Goal: Task Accomplishment & Management: Complete application form

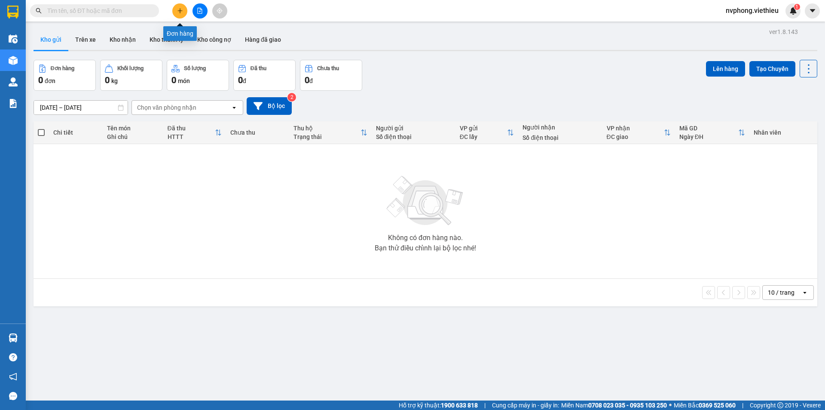
click at [174, 9] on button at bounding box center [179, 10] width 15 height 15
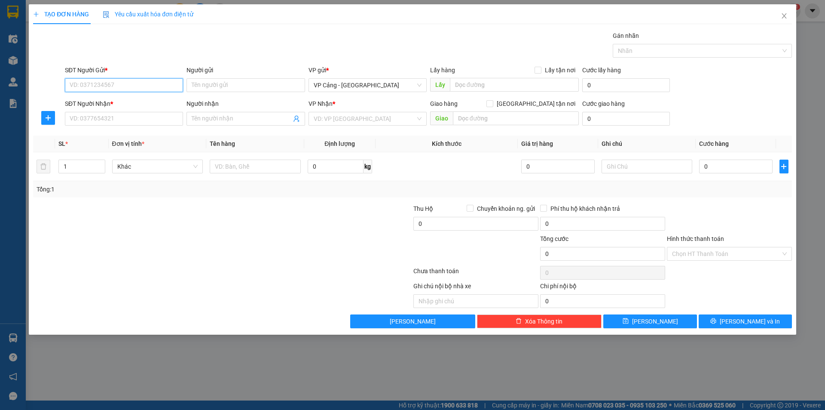
click at [123, 85] on input "SĐT Người Gửi *" at bounding box center [124, 85] width 118 height 14
type input "0919826884"
click at [127, 103] on div "0919826884 - A Tiến" at bounding box center [124, 102] width 108 height 9
type input "A Tiến"
type input "0919826884"
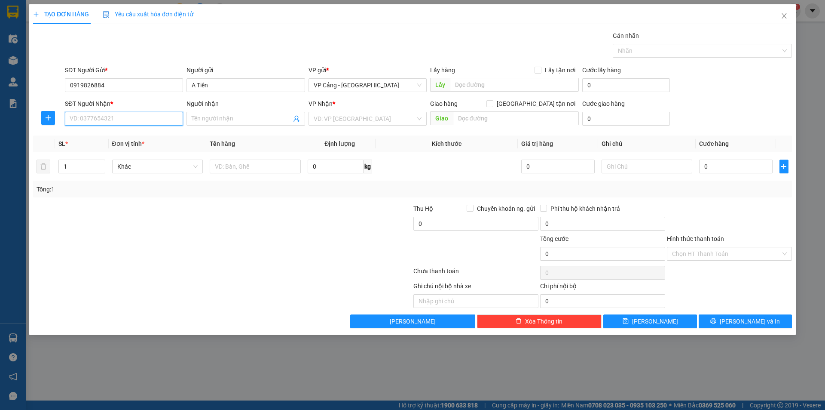
click at [123, 120] on input "SĐT Người Nhận *" at bounding box center [124, 119] width 118 height 14
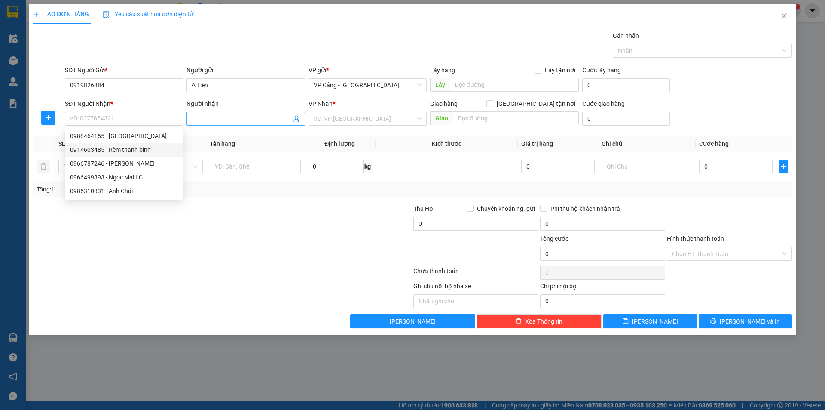
click at [237, 119] on input "Người nhận" at bounding box center [241, 118] width 99 height 9
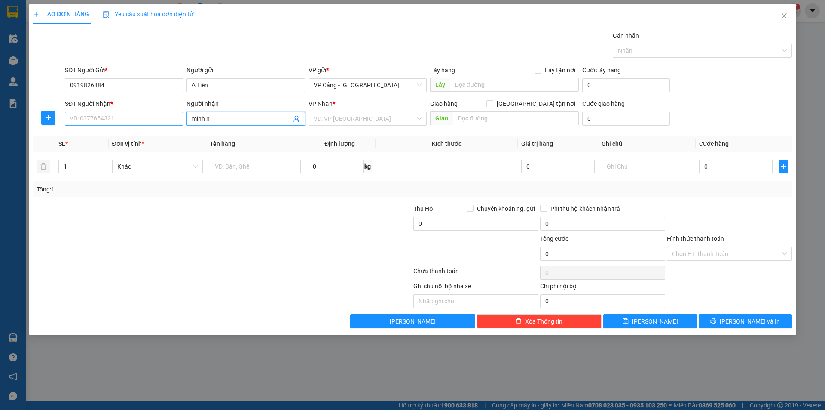
drag, startPoint x: 234, startPoint y: 122, endPoint x: 145, endPoint y: 115, distance: 89.2
click at [146, 115] on div "SĐT Người Nhận * VD: 0377654321 Người nhận minh n minh n VP Nhận * VD: VP [GEOG…" at bounding box center [428, 114] width 731 height 30
type input "R"
click at [115, 116] on input "SĐT Người Nhận *" at bounding box center [124, 119] width 118 height 14
click at [132, 136] on div "0986007147 - anh Trình" at bounding box center [124, 135] width 108 height 9
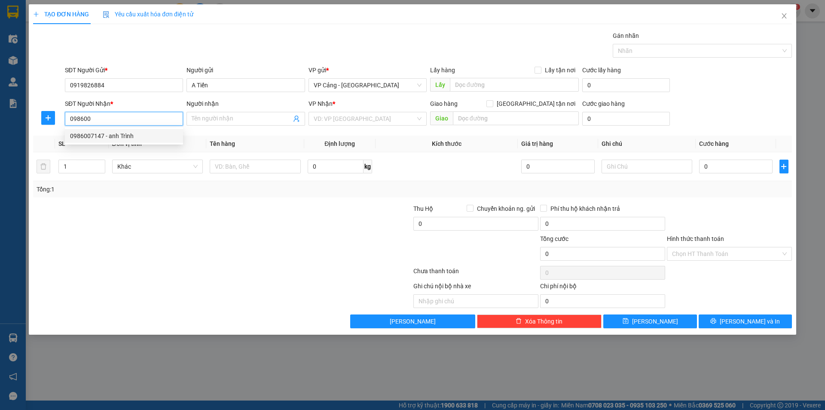
type input "0986007147"
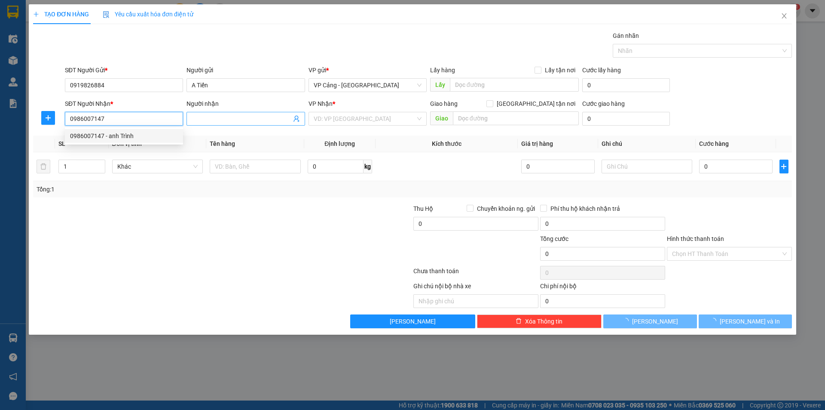
type input "anh Trình"
checkbox input "true"
type input "Qua Kho"
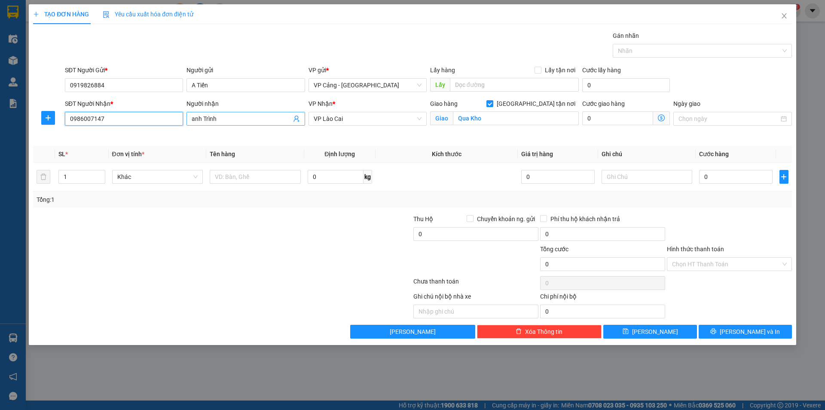
type input "0986007147"
click at [249, 117] on input "anh Trình" at bounding box center [241, 118] width 99 height 9
drag, startPoint x: 249, startPoint y: 117, endPoint x: 193, endPoint y: 115, distance: 55.9
click at [193, 115] on input "anh Trình" at bounding box center [241, 118] width 99 height 9
type input "Rèm Minh Nhật"
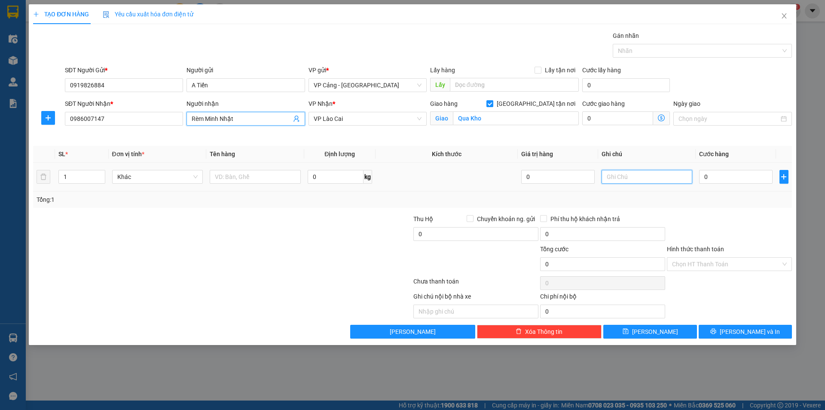
click at [650, 179] on input "text" at bounding box center [647, 177] width 91 height 14
click at [517, 118] on input "Qua Kho" at bounding box center [516, 118] width 126 height 14
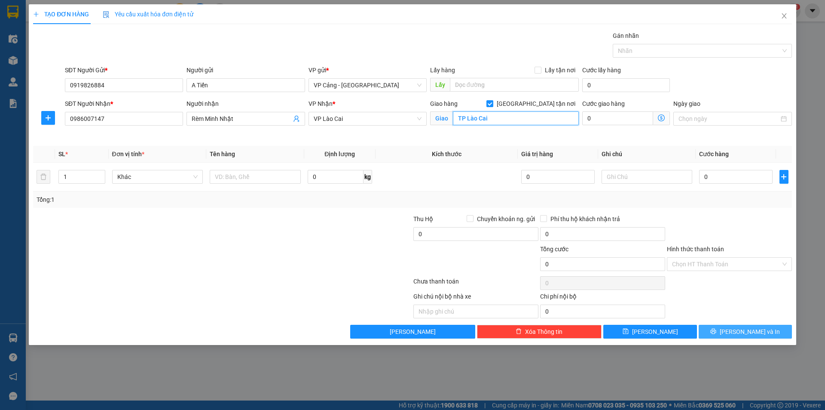
type input "TP Lào Cai"
click at [744, 334] on span "[PERSON_NAME] và In" at bounding box center [750, 331] width 60 height 9
click at [730, 179] on input "0" at bounding box center [735, 177] width 73 height 14
type input "1"
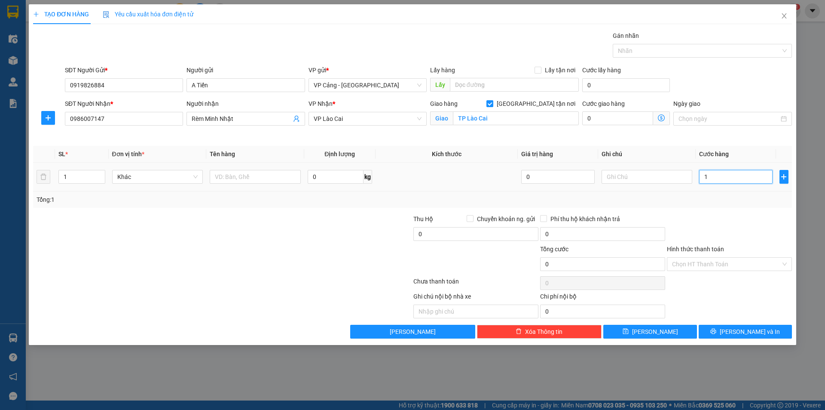
type input "1"
type input "1.000"
click at [753, 335] on span "[PERSON_NAME] và In" at bounding box center [750, 331] width 60 height 9
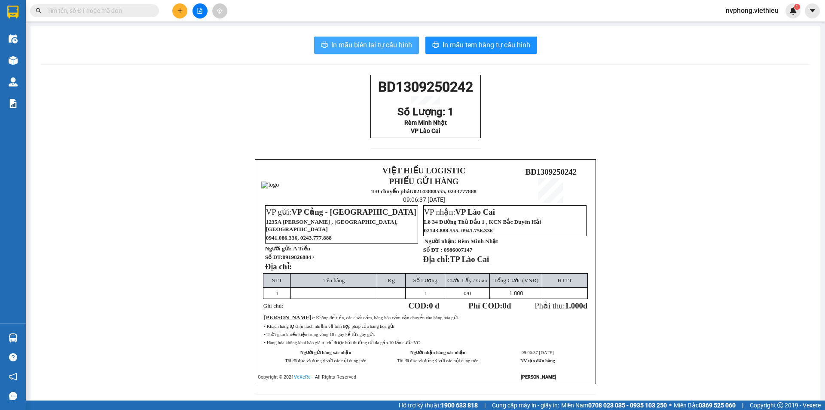
click at [379, 39] on button "In mẫu biên lai tự cấu hình" at bounding box center [366, 45] width 105 height 17
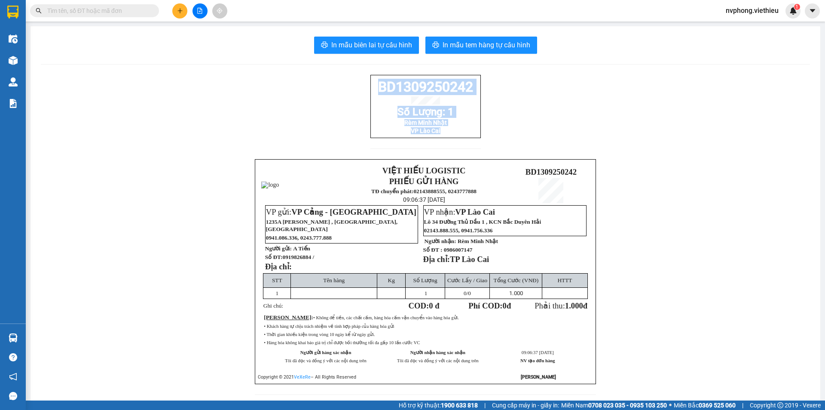
drag, startPoint x: 443, startPoint y: 141, endPoint x: 377, endPoint y: 88, distance: 84.4
click at [377, 88] on div "BD1309250242 Số Lượng: 1 Rèm Minh Nhật VP Lào Cai" at bounding box center [425, 106] width 110 height 63
copy div "BD1309250242 Số Lượng: 1 Rèm Minh Nhật VP Lào Cai"
click at [178, 9] on icon "plus" at bounding box center [180, 11] width 6 height 6
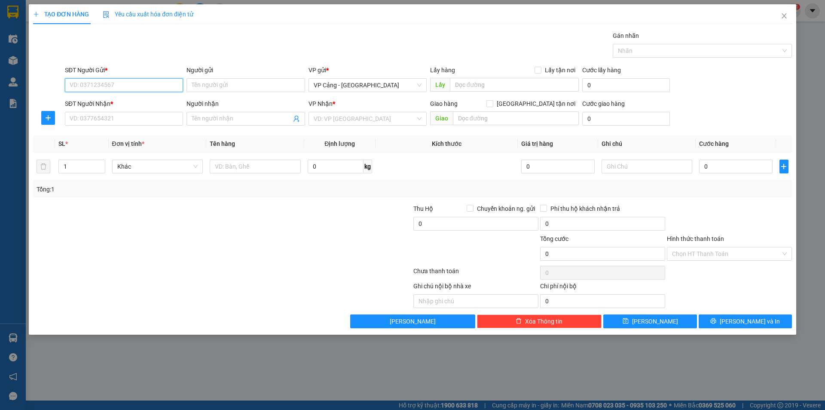
click at [147, 85] on input "SĐT Người Gửi *" at bounding box center [124, 85] width 118 height 14
type input "0979559786"
click at [144, 95] on div "0979559786 - Anh sang" at bounding box center [124, 102] width 118 height 14
type input "Anh sang"
type input "0979559786"
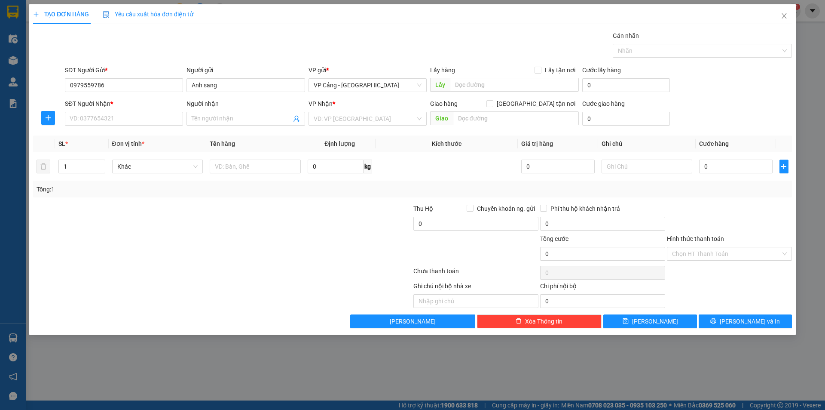
click at [144, 126] on div "SĐT Người Nhận * VD: 0377654321" at bounding box center [124, 114] width 118 height 30
click at [154, 122] on input "SĐT Người Nhận *" at bounding box center [124, 119] width 118 height 14
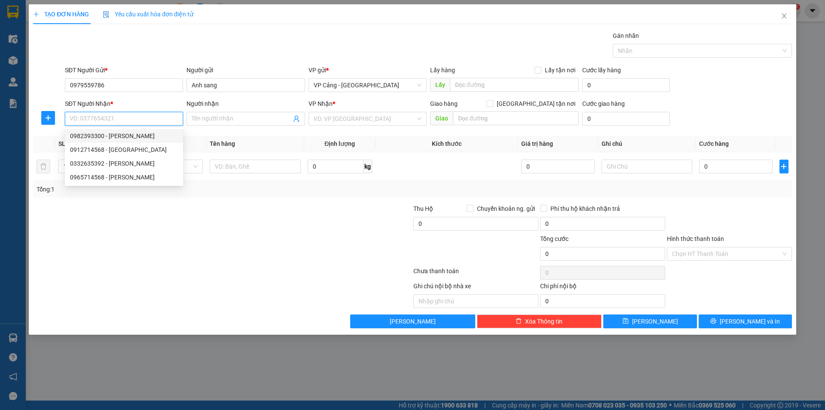
click at [147, 138] on div "0982393300 - [PERSON_NAME]" at bounding box center [124, 135] width 108 height 9
type input "0982393300"
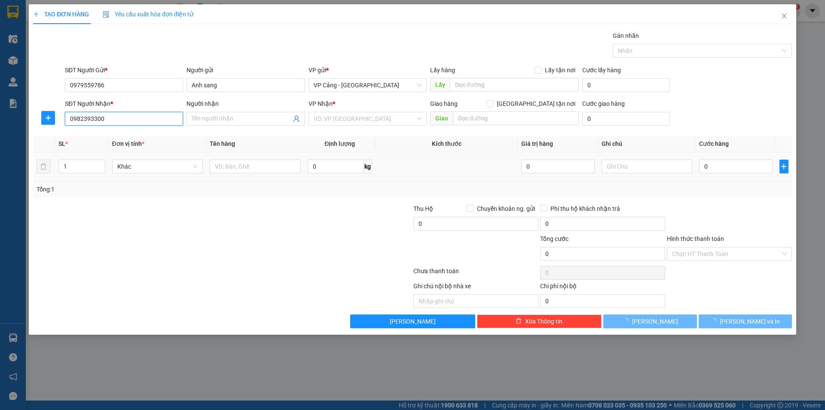
type input "[PERSON_NAME]"
checkbox input "true"
type input "585 đường điện biên, [GEOGRAPHIC_DATA], [GEOGRAPHIC_DATA]"
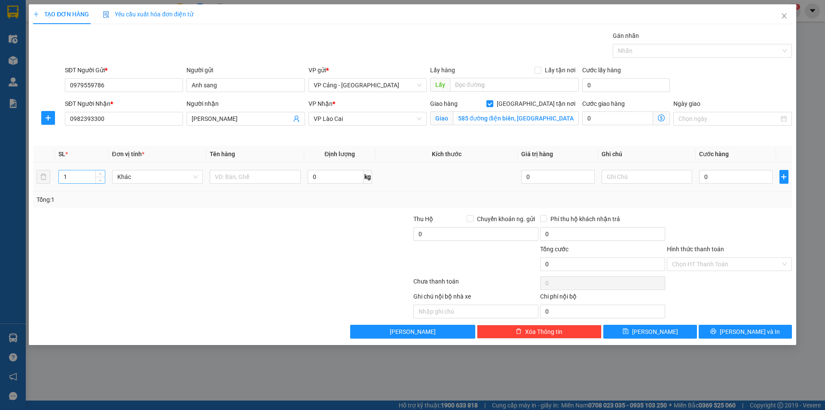
click at [86, 179] on input "1" at bounding box center [82, 176] width 46 height 13
type input "10"
click at [267, 179] on input "text" at bounding box center [255, 177] width 91 height 14
type input "10 kiện ống gió"
click at [722, 180] on input "0" at bounding box center [735, 177] width 73 height 14
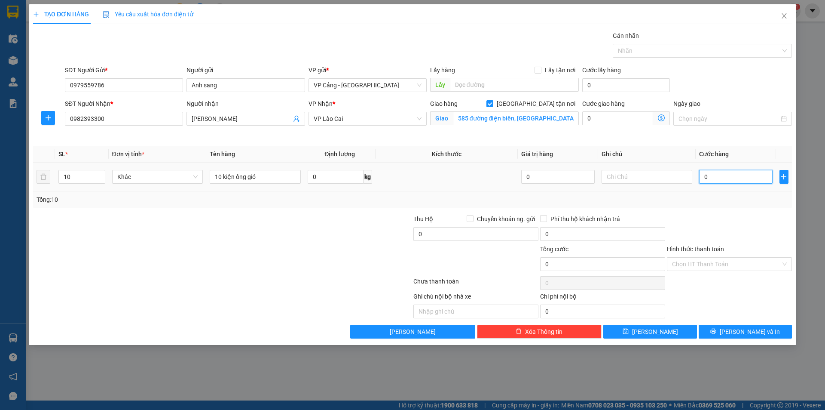
type input "1"
type input "1.000"
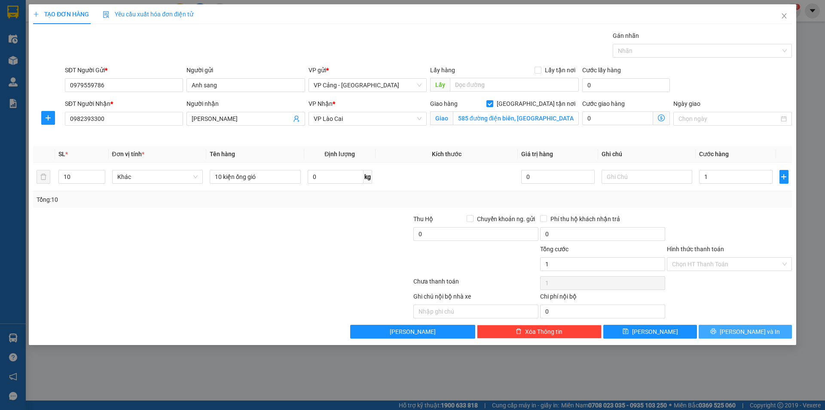
type input "1.000"
click at [724, 328] on button "[PERSON_NAME] và In" at bounding box center [745, 331] width 93 height 14
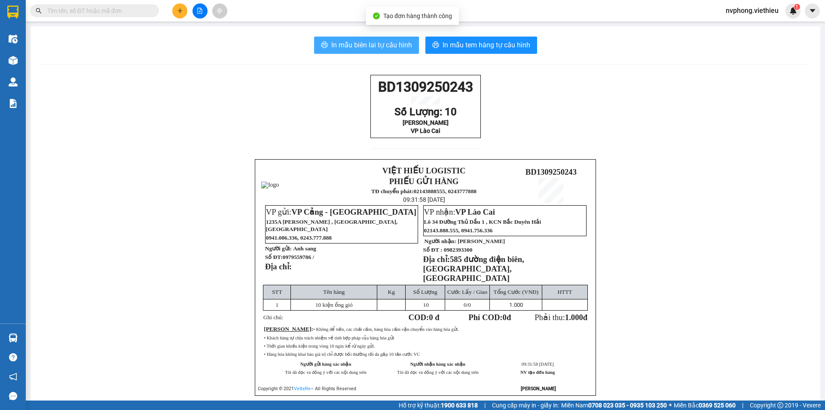
click at [403, 49] on span "In mẫu biên lai tự cấu hình" at bounding box center [371, 45] width 81 height 11
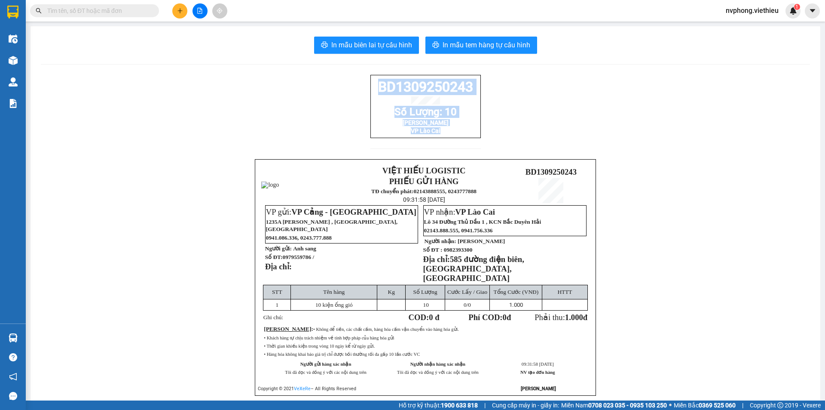
drag, startPoint x: 436, startPoint y: 138, endPoint x: 370, endPoint y: 90, distance: 81.2
click at [370, 90] on div "BD1309250243 Số Lượng: 10 Hà Đình Hoan VP Lào Cai" at bounding box center [425, 106] width 110 height 63
copy div "BD1309250243 Số Lượng: 10 [PERSON_NAME] VP Lào Cai"
click at [183, 15] on button at bounding box center [179, 10] width 15 height 15
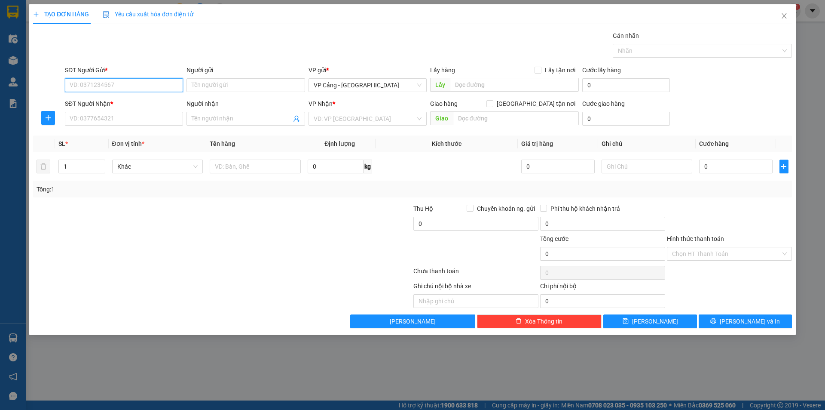
click at [151, 88] on input "SĐT Người Gửi *" at bounding box center [124, 85] width 118 height 14
click at [209, 85] on input "Người gửi" at bounding box center [245, 85] width 118 height 14
drag, startPoint x: 122, startPoint y: 89, endPoint x: 35, endPoint y: 77, distance: 88.1
click at [36, 77] on div "SĐT Người Gửi * 0982645776 0982645776 Người gửi Tên người gửi VP gửi * VP Cảng …" at bounding box center [412, 80] width 761 height 30
click at [112, 99] on div "0962845776 - [GEOGRAPHIC_DATA]" at bounding box center [124, 102] width 108 height 9
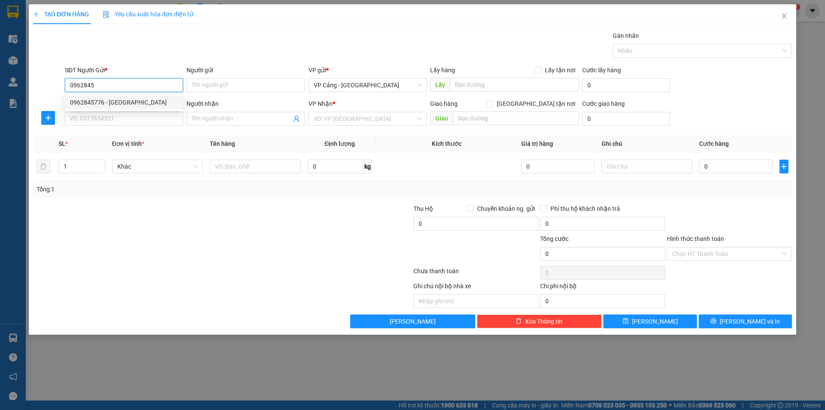
type input "0962845776"
type input "Hà"
type input "0962845776"
click at [106, 116] on input "SĐT Người Nhận *" at bounding box center [124, 119] width 118 height 14
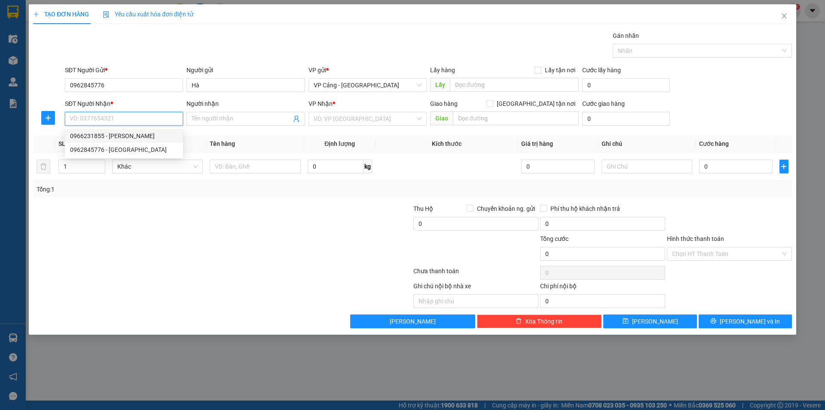
click at [103, 131] on div "0966231855 - [PERSON_NAME]" at bounding box center [124, 135] width 108 height 9
type input "0966231855"
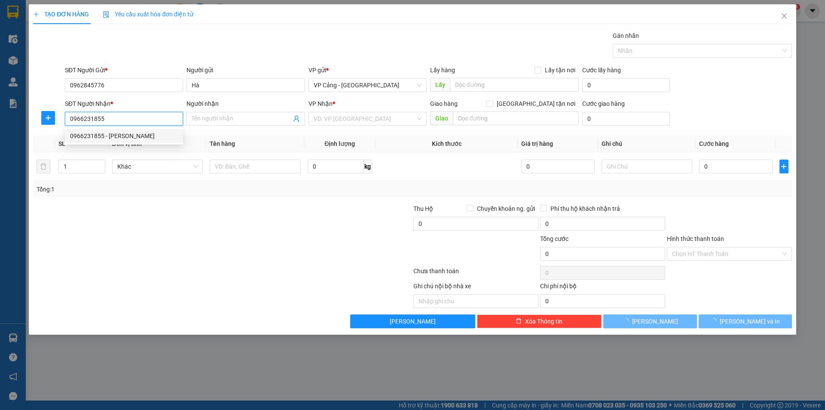
type input "[PERSON_NAME]"
checkbox input "true"
type input "[GEOGRAPHIC_DATA][PERSON_NAME], [GEOGRAPHIC_DATA], [GEOGRAPHIC_DATA]"
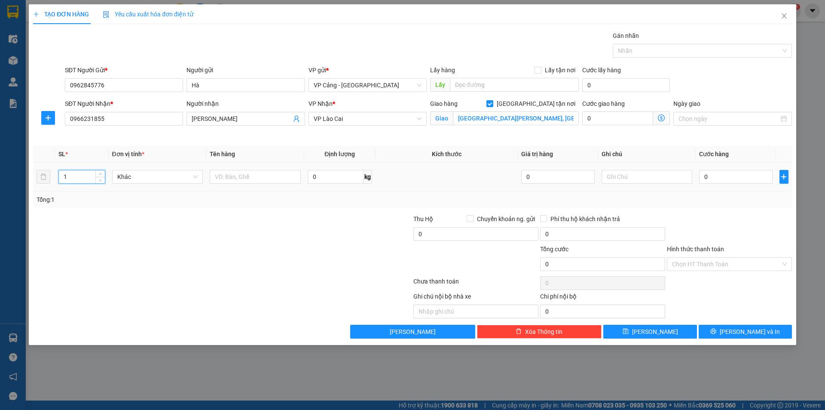
click at [78, 179] on input "1" at bounding box center [82, 176] width 46 height 13
type input "47"
click at [248, 176] on input "text" at bounding box center [255, 177] width 91 height 14
type input "47 bình ắc quy"
click at [732, 174] on input "0" at bounding box center [735, 177] width 73 height 14
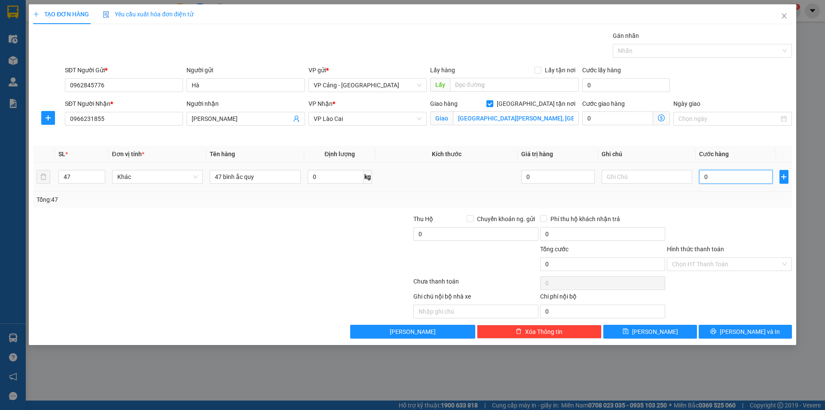
type input "1"
type input "1.000"
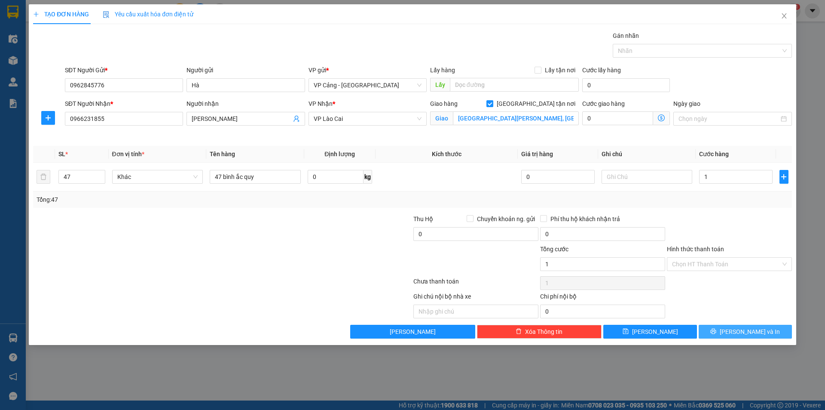
type input "1.000"
click at [742, 335] on span "[PERSON_NAME] và In" at bounding box center [750, 331] width 60 height 9
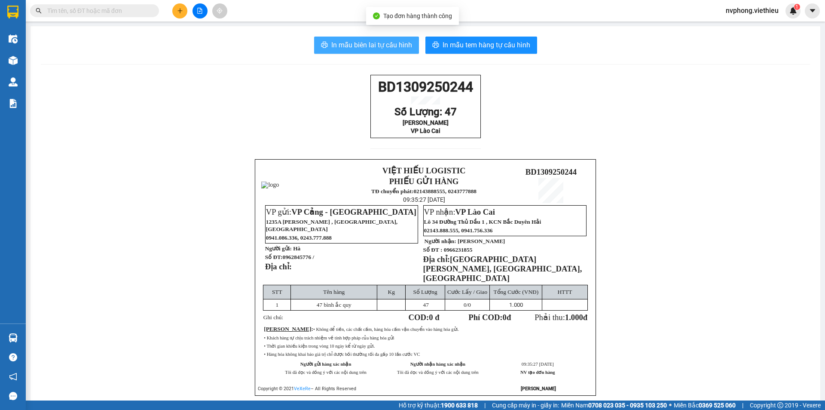
click at [391, 43] on span "In mẫu biên lai tự cấu hình" at bounding box center [371, 45] width 81 height 11
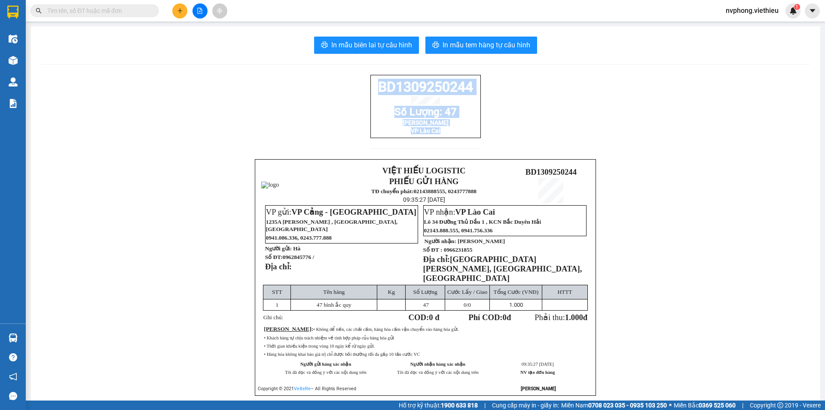
drag, startPoint x: 441, startPoint y: 137, endPoint x: 369, endPoint y: 88, distance: 87.6
click at [375, 88] on div "BD1309250244 Số Lượng: 47 Huy Hùng VP Lào Cai" at bounding box center [425, 106] width 110 height 63
copy div "BD1309250244 Số Lượng: 47 [PERSON_NAME] VP Lào Cai"
